Goal: Task Accomplishment & Management: Manage account settings

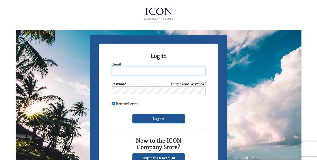
click at [140, 71] on input "Email" at bounding box center [158, 71] width 94 height 9
type input "[EMAIL_ADDRESS][PERSON_NAME][DOMAIN_NAME]"
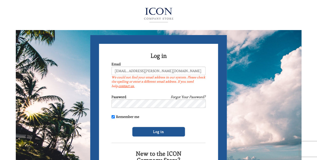
click at [191, 98] on link "Forgot Your Password?" at bounding box center [188, 96] width 35 height 5
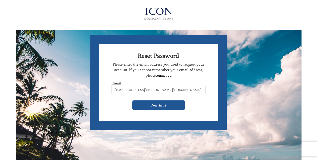
type input "[EMAIL_ADDRESS][PERSON_NAME][DOMAIN_NAME]"
click at [132, 100] on input "Continue" at bounding box center [158, 105] width 53 height 10
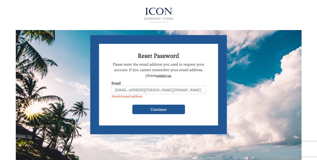
click at [161, 91] on input "[EMAIL_ADDRESS][PERSON_NAME][DOMAIN_NAME]" at bounding box center [158, 90] width 94 height 9
drag, startPoint x: 186, startPoint y: 92, endPoint x: 107, endPoint y: 93, distance: 78.9
click at [107, 93] on form "Reset Password Please enter the email address you used to request your account.…" at bounding box center [158, 84] width 136 height 99
type input "zasussman@gmail.com"
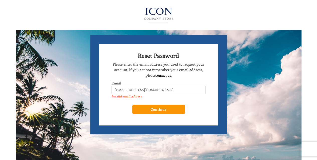
click at [146, 107] on input "Continue" at bounding box center [158, 110] width 53 height 10
